Goal: Transaction & Acquisition: Purchase product/service

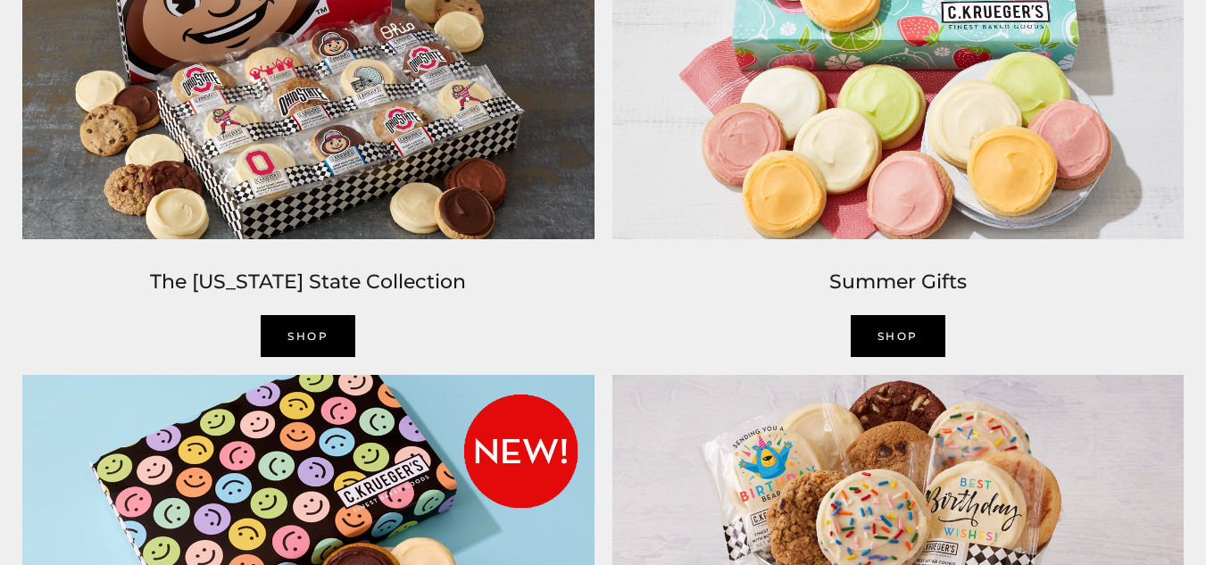
scroll to position [1428, 0]
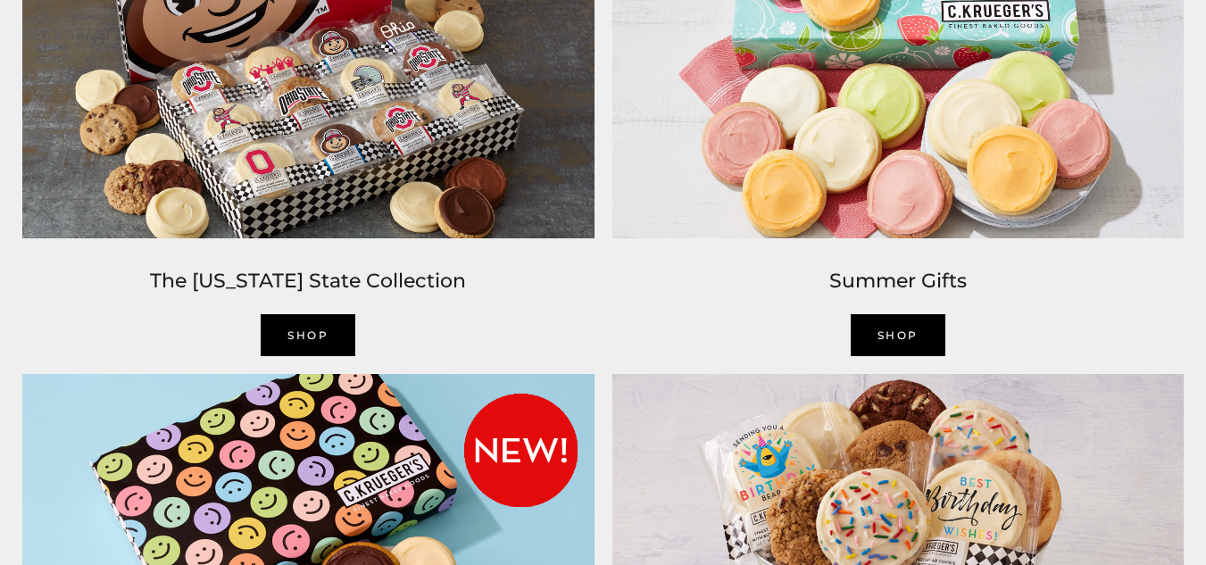
click at [309, 347] on link "Shop" at bounding box center [308, 335] width 95 height 42
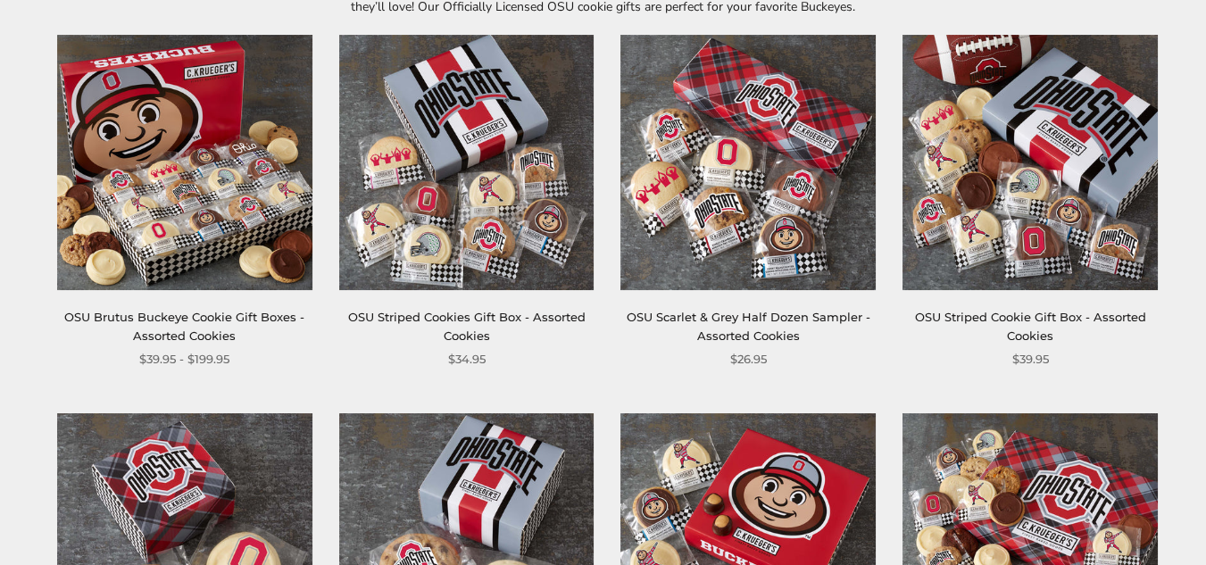
click at [466, 215] on img at bounding box center [466, 162] width 255 height 255
